Goal: Task Accomplishment & Management: Complete application form

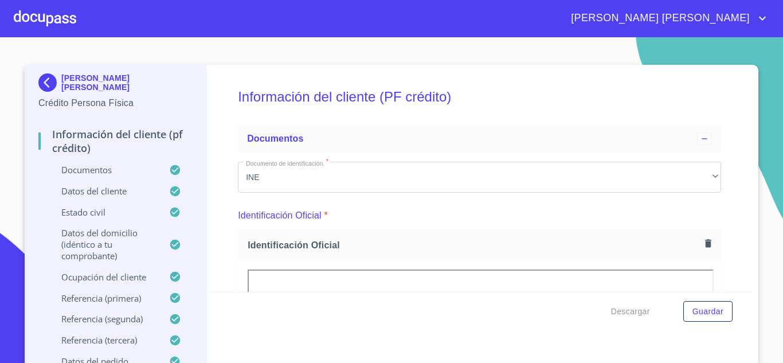
scroll to position [3344, 0]
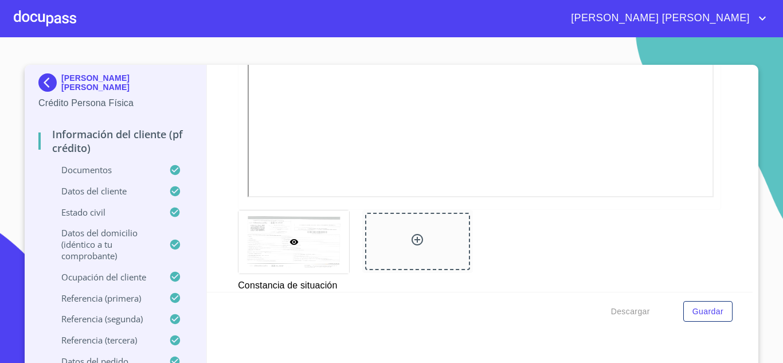
click at [46, 17] on div at bounding box center [45, 18] width 63 height 37
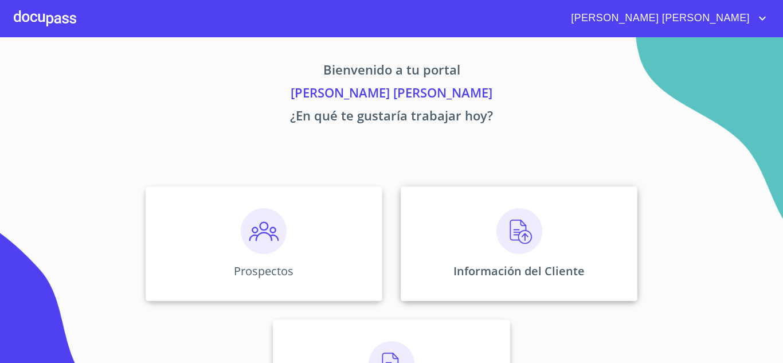
click at [478, 225] on div "Información del Cliente" at bounding box center [519, 243] width 237 height 115
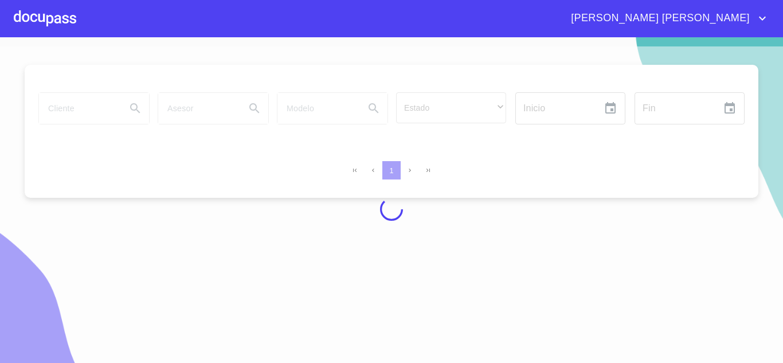
click at [71, 110] on div at bounding box center [391, 209] width 783 height 326
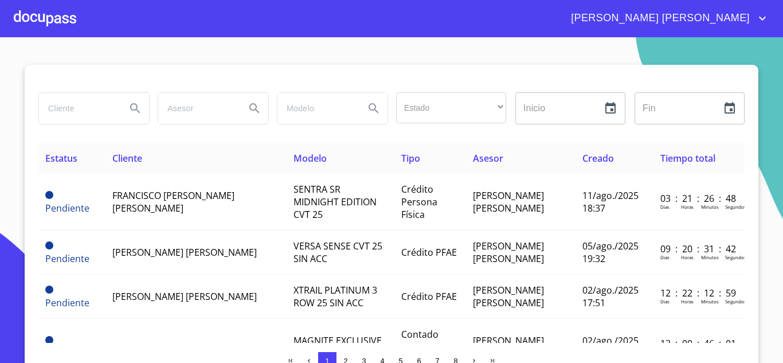
click at [46, 103] on input "search" at bounding box center [78, 108] width 78 height 31
type input "[PERSON_NAME]"
click at [132, 105] on icon "Search" at bounding box center [135, 108] width 10 height 10
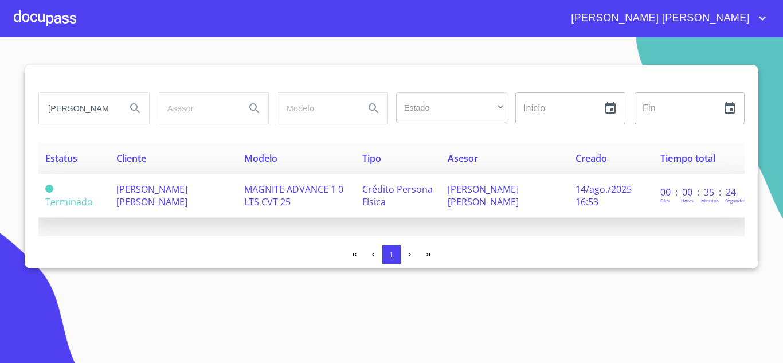
click at [169, 189] on span "[PERSON_NAME] [PERSON_NAME]" at bounding box center [151, 195] width 71 height 25
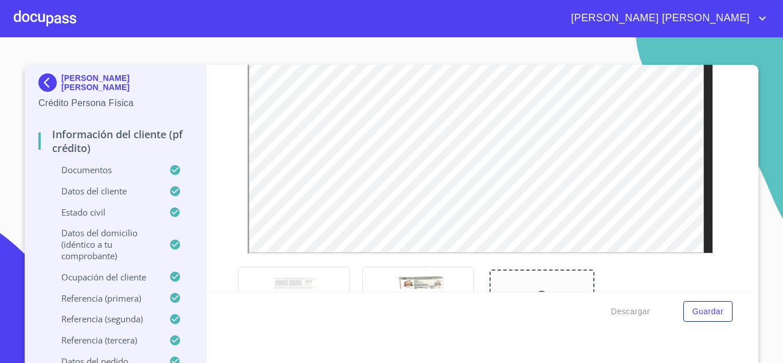
scroll to position [446, 0]
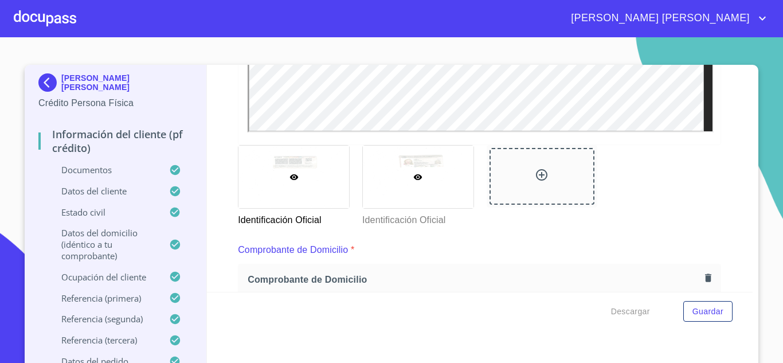
click at [414, 180] on icon at bounding box center [418, 177] width 9 height 9
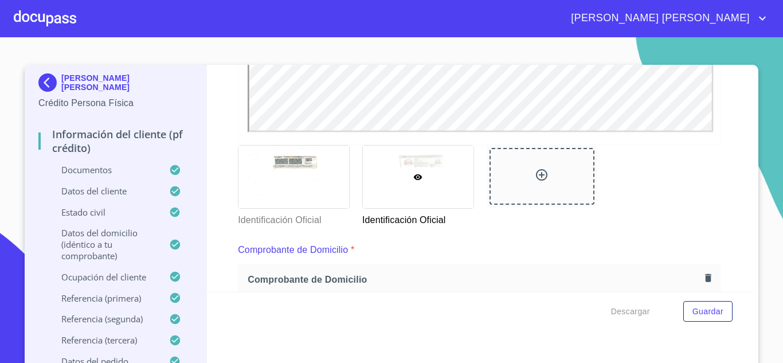
scroll to position [9, 0]
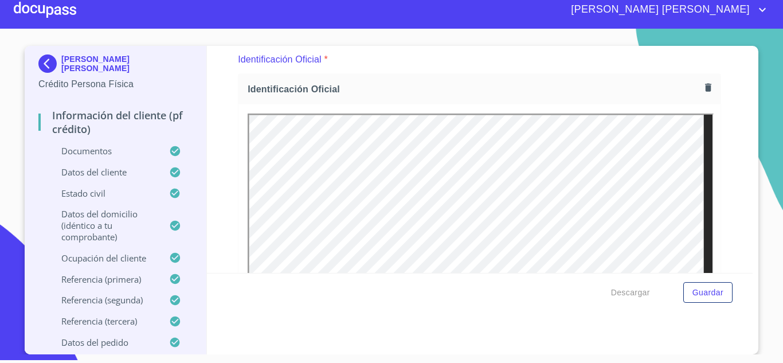
click at [54, 16] on div at bounding box center [45, 9] width 63 height 37
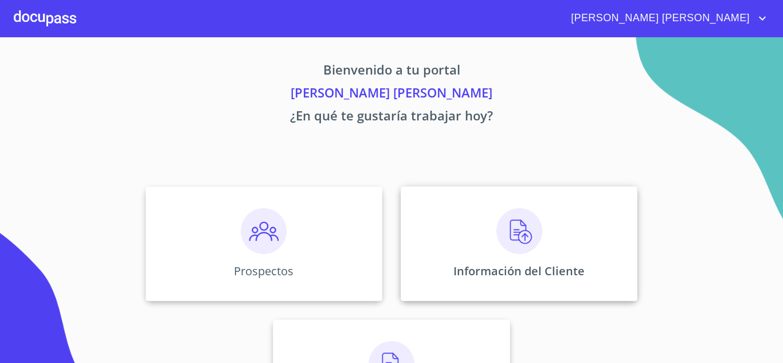
click at [468, 242] on div "Información del Cliente" at bounding box center [519, 243] width 237 height 115
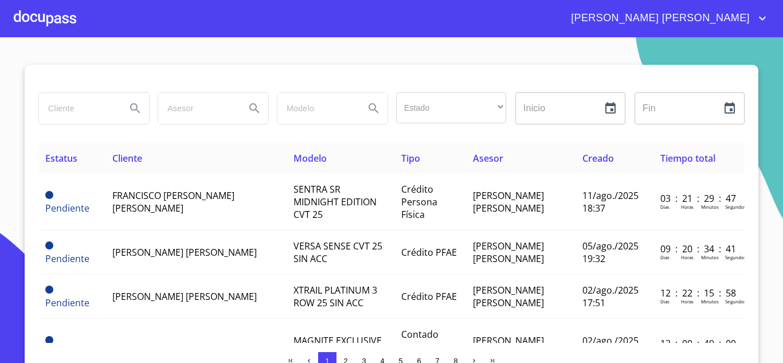
click at [49, 25] on div at bounding box center [45, 18] width 63 height 37
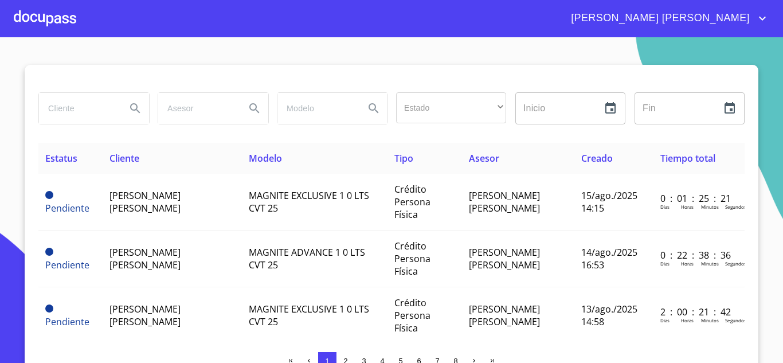
click at [63, 108] on input "search" at bounding box center [78, 108] width 78 height 31
type input "[PERSON_NAME]"
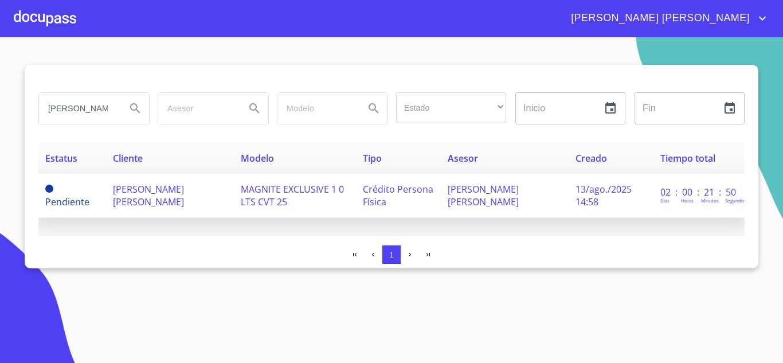
click at [160, 184] on span "[PERSON_NAME] [PERSON_NAME]" at bounding box center [148, 195] width 71 height 25
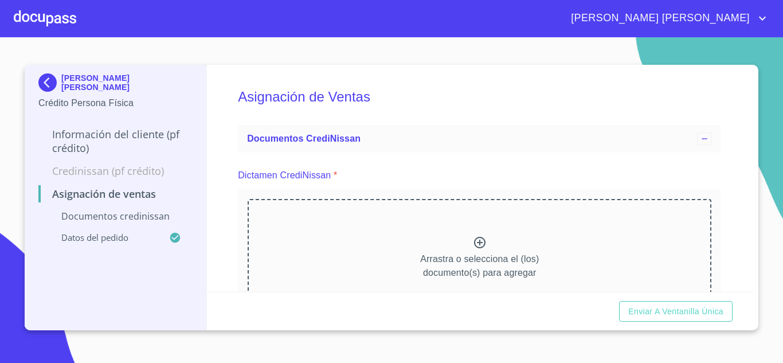
click at [476, 240] on icon at bounding box center [479, 242] width 11 height 11
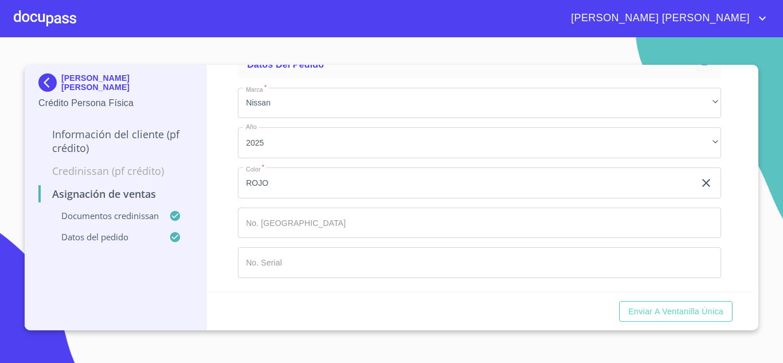
scroll to position [692, 0]
click at [259, 198] on input "Marca   *" at bounding box center [466, 182] width 457 height 31
click at [259, 221] on input "Marca   *" at bounding box center [480, 223] width 484 height 31
type input "148787"
